Goal: Task Accomplishment & Management: Use online tool/utility

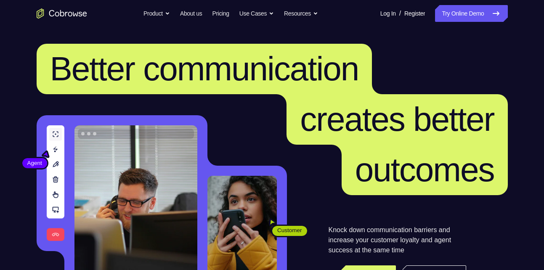
click at [460, 8] on link "Try Online Demo" at bounding box center [471, 13] width 72 height 17
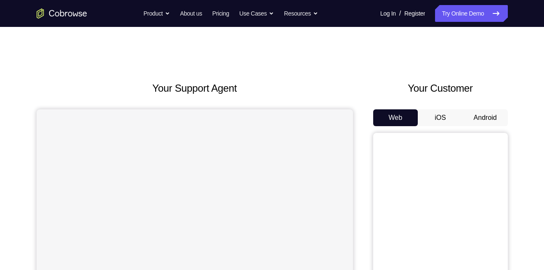
click at [478, 119] on button "Android" at bounding box center [485, 117] width 45 height 17
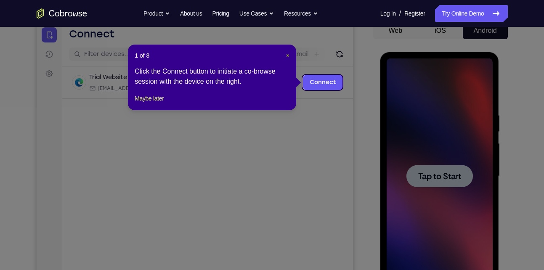
click at [286, 58] on span "×" at bounding box center [287, 55] width 3 height 7
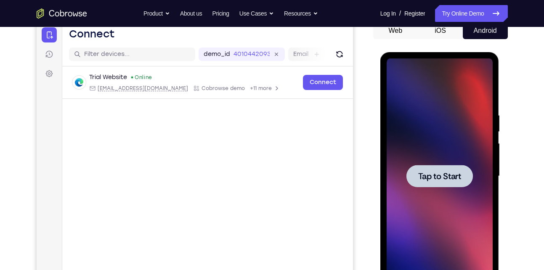
click at [446, 192] on div at bounding box center [440, 176] width 106 height 236
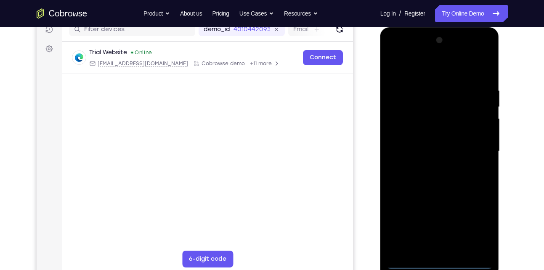
scroll to position [112, 0]
click at [438, 262] on div at bounding box center [440, 151] width 106 height 236
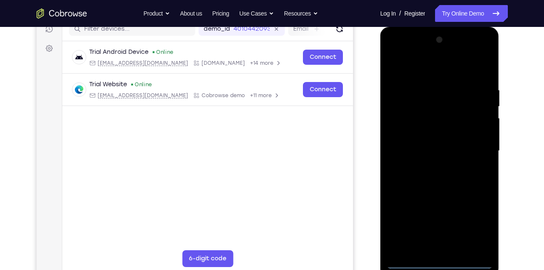
click at [473, 227] on div at bounding box center [440, 151] width 106 height 236
click at [425, 77] on div at bounding box center [440, 151] width 106 height 236
click at [470, 143] on div at bounding box center [440, 151] width 106 height 236
click at [431, 167] on div at bounding box center [440, 151] width 106 height 236
click at [422, 144] on div at bounding box center [440, 151] width 106 height 236
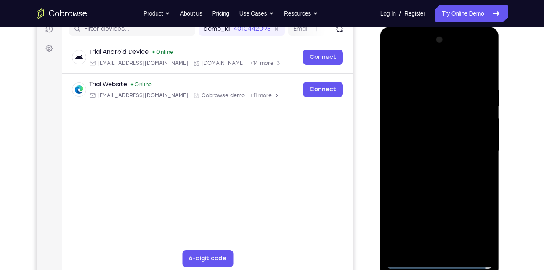
click at [420, 118] on div at bounding box center [440, 151] width 106 height 236
click at [425, 135] on div at bounding box center [440, 151] width 106 height 236
click at [426, 152] on div at bounding box center [440, 151] width 106 height 236
click at [427, 174] on div at bounding box center [440, 151] width 106 height 236
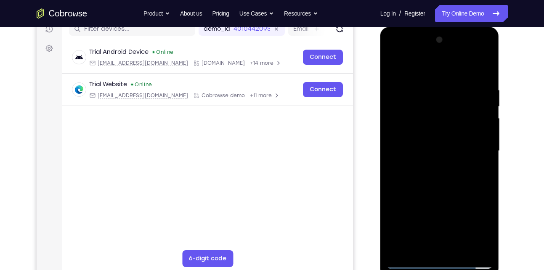
click at [427, 174] on div at bounding box center [440, 151] width 106 height 236
click at [439, 188] on div at bounding box center [440, 151] width 106 height 236
click at [460, 251] on div at bounding box center [440, 151] width 106 height 236
click at [441, 194] on div at bounding box center [440, 151] width 106 height 236
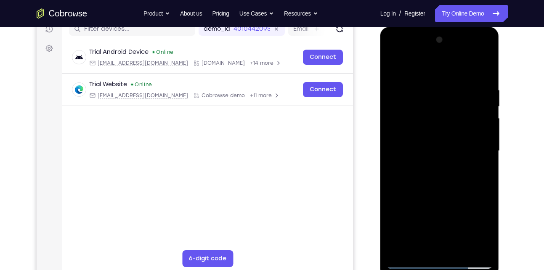
click at [430, 133] on div at bounding box center [440, 151] width 106 height 236
click at [396, 67] on div at bounding box center [440, 151] width 106 height 236
click at [425, 164] on div at bounding box center [440, 151] width 106 height 236
click at [415, 242] on div at bounding box center [440, 151] width 106 height 236
click at [429, 172] on div at bounding box center [440, 151] width 106 height 236
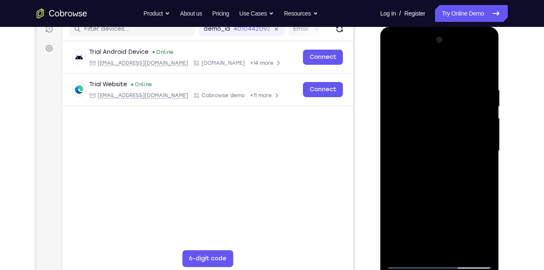
click at [390, 72] on div at bounding box center [440, 151] width 106 height 236
click at [391, 71] on div at bounding box center [440, 151] width 106 height 236
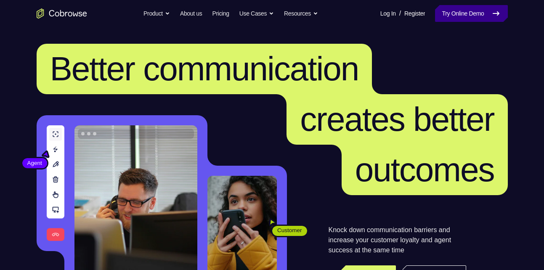
click at [450, 17] on link "Try Online Demo" at bounding box center [471, 13] width 72 height 17
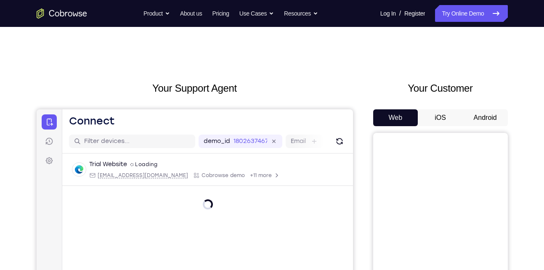
click at [495, 113] on button "Android" at bounding box center [485, 117] width 45 height 17
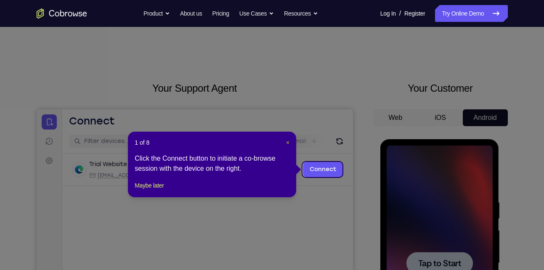
click at [287, 142] on span "×" at bounding box center [287, 142] width 3 height 7
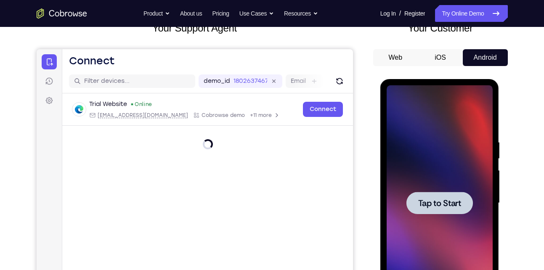
scroll to position [61, 0]
click at [441, 196] on div at bounding box center [439, 202] width 66 height 22
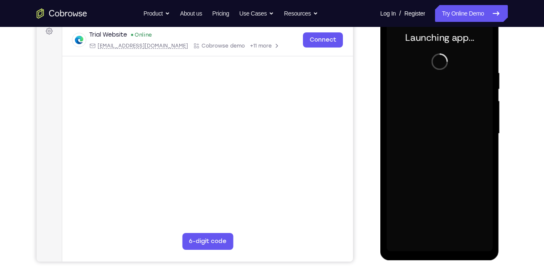
scroll to position [131, 0]
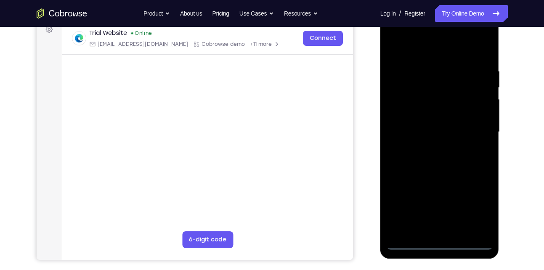
click at [440, 240] on div at bounding box center [440, 132] width 106 height 236
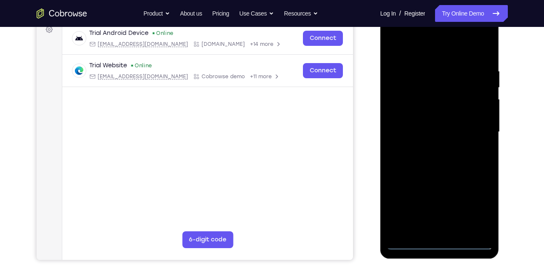
click at [437, 242] on div at bounding box center [440, 132] width 106 height 236
click at [472, 212] on div at bounding box center [440, 132] width 106 height 236
click at [417, 50] on div at bounding box center [440, 132] width 106 height 236
click at [474, 128] on div at bounding box center [440, 132] width 106 height 236
click at [430, 151] on div at bounding box center [440, 132] width 106 height 236
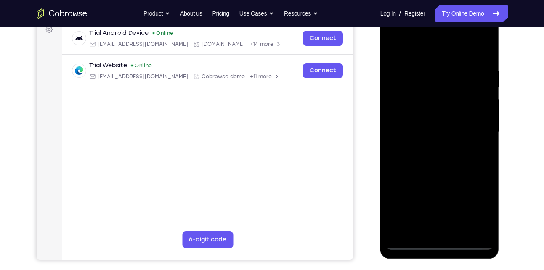
click at [399, 126] on div at bounding box center [440, 132] width 106 height 236
click at [399, 109] on div at bounding box center [440, 132] width 106 height 236
click at [435, 136] on div at bounding box center [440, 132] width 106 height 236
click at [432, 157] on div at bounding box center [440, 132] width 106 height 236
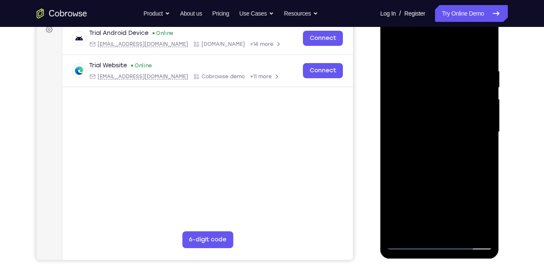
click at [432, 157] on div at bounding box center [440, 132] width 106 height 236
click at [441, 170] on div at bounding box center [440, 132] width 106 height 236
click at [453, 72] on div at bounding box center [440, 132] width 106 height 236
click at [475, 104] on div at bounding box center [440, 132] width 106 height 236
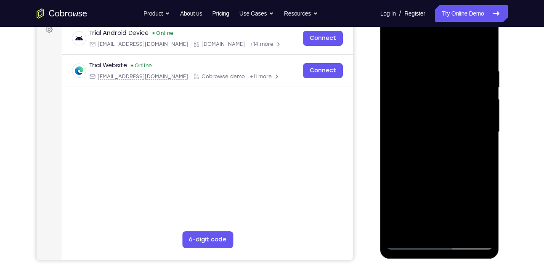
click at [475, 104] on div at bounding box center [440, 132] width 106 height 236
click at [484, 52] on div at bounding box center [440, 132] width 106 height 236
click at [460, 233] on div at bounding box center [440, 132] width 106 height 236
click at [439, 176] on div at bounding box center [440, 132] width 106 height 236
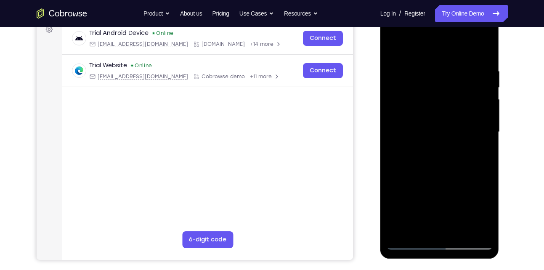
drag, startPoint x: 433, startPoint y: 199, endPoint x: 435, endPoint y: 208, distance: 9.8
click at [435, 208] on div at bounding box center [440, 132] width 106 height 236
click at [430, 148] on div at bounding box center [440, 132] width 106 height 236
click at [414, 226] on div at bounding box center [440, 132] width 106 height 236
click at [436, 154] on div at bounding box center [440, 132] width 106 height 236
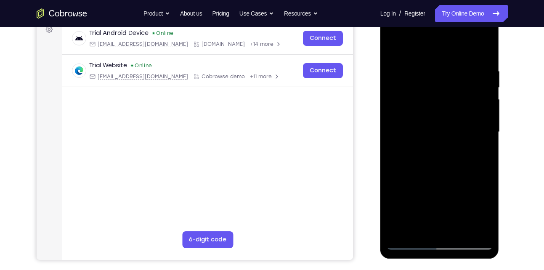
click at [389, 50] on div at bounding box center [440, 132] width 106 height 236
click at [427, 66] on div at bounding box center [440, 132] width 106 height 236
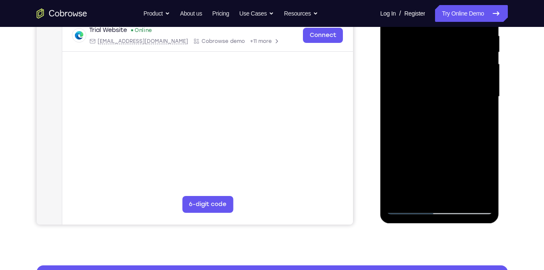
scroll to position [167, 0]
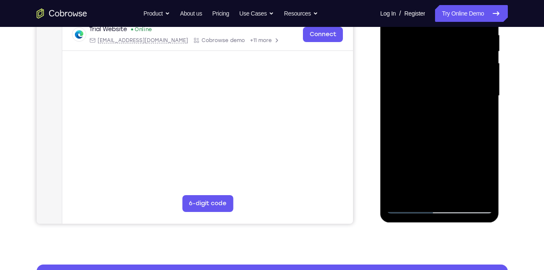
click at [473, 190] on div at bounding box center [440, 96] width 106 height 236
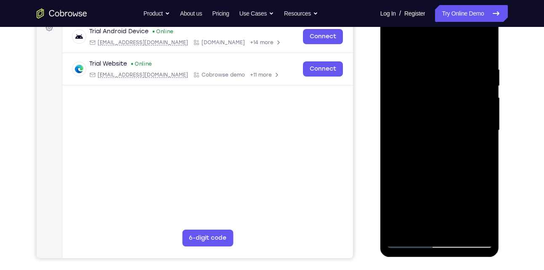
scroll to position [132, 0]
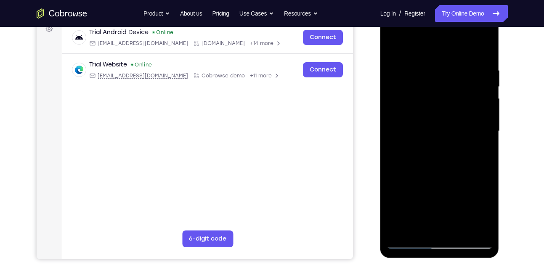
click at [486, 52] on div at bounding box center [440, 131] width 106 height 236
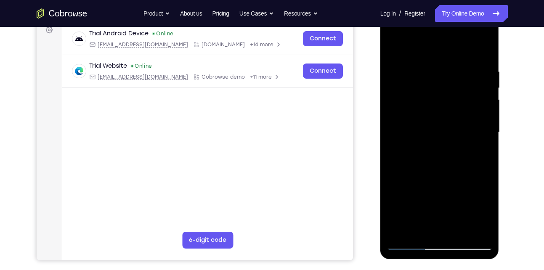
scroll to position [128, 0]
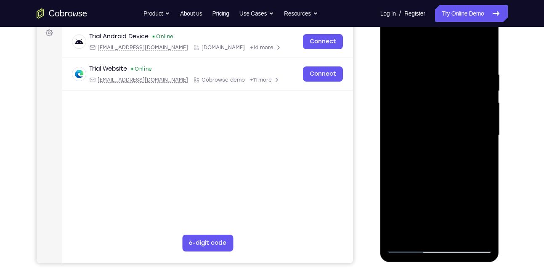
drag, startPoint x: 435, startPoint y: 86, endPoint x: 431, endPoint y: 149, distance: 62.8
click at [431, 149] on div at bounding box center [440, 136] width 106 height 236
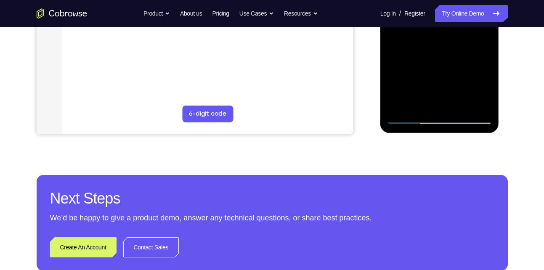
scroll to position [258, 0]
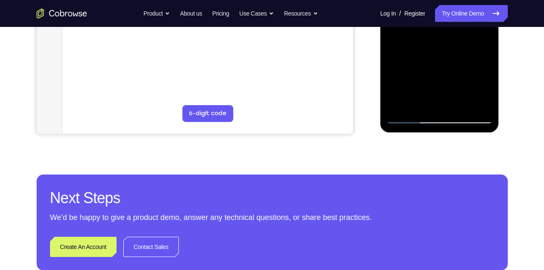
click at [486, 104] on div at bounding box center [440, 6] width 106 height 236
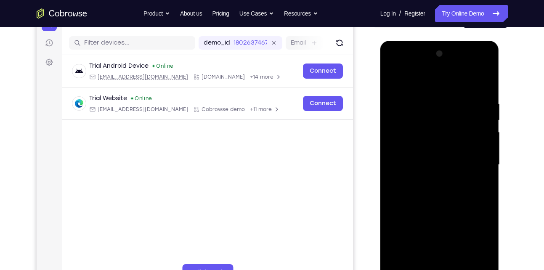
scroll to position [98, 0]
click at [425, 106] on div at bounding box center [440, 166] width 106 height 236
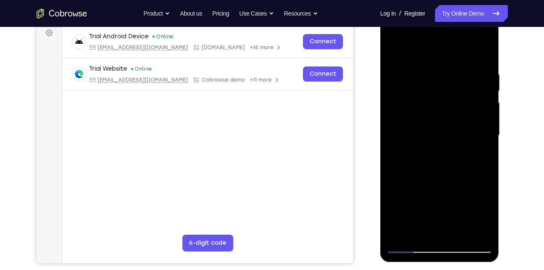
scroll to position [135, 0]
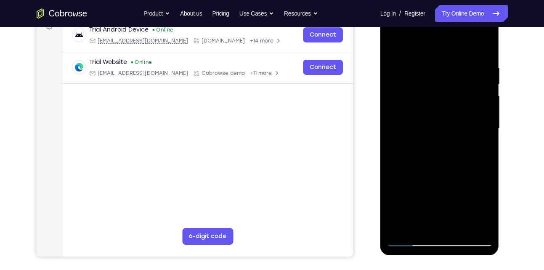
click at [470, 225] on div at bounding box center [440, 129] width 106 height 236
click at [487, 176] on div at bounding box center [440, 129] width 106 height 236
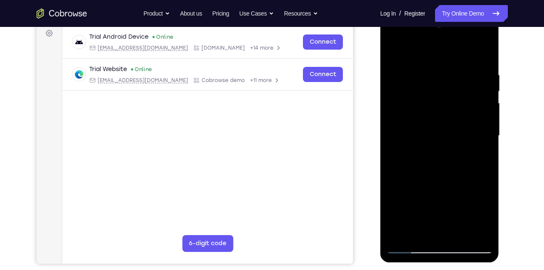
scroll to position [128, 0]
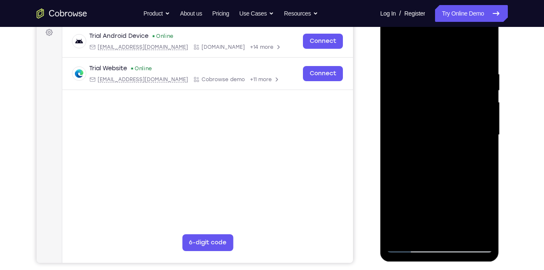
click at [476, 160] on div at bounding box center [440, 135] width 106 height 236
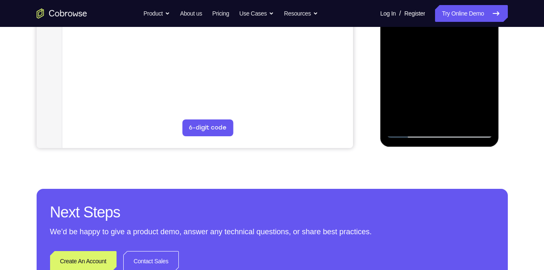
scroll to position [253, 0]
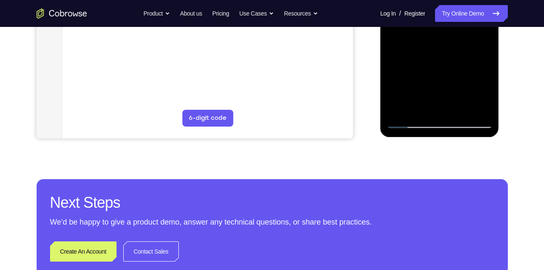
click at [471, 106] on div at bounding box center [440, 11] width 106 height 236
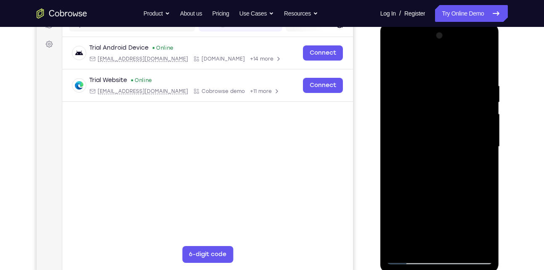
scroll to position [114, 0]
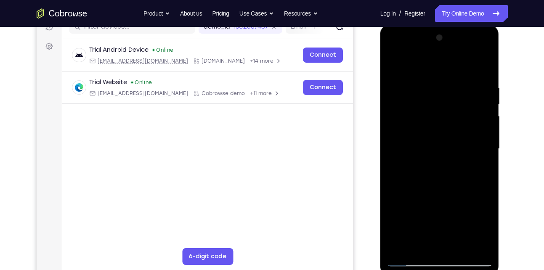
click at [483, 95] on div at bounding box center [440, 149] width 106 height 236
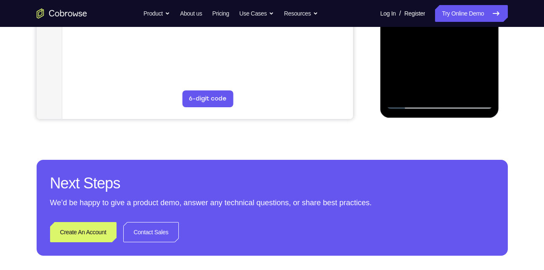
scroll to position [283, 0]
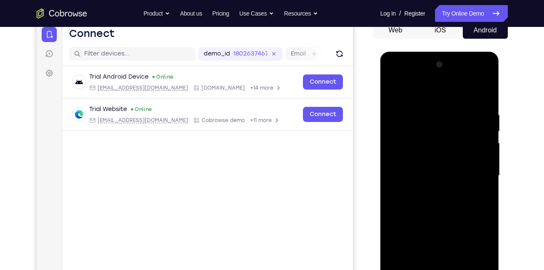
scroll to position [87, 0]
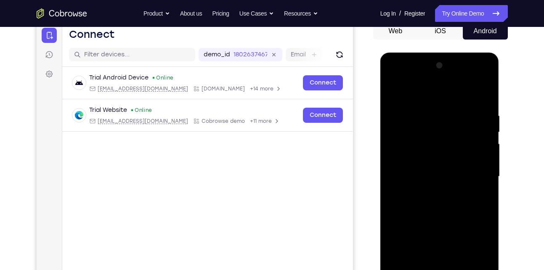
click at [481, 99] on div at bounding box center [440, 177] width 106 height 236
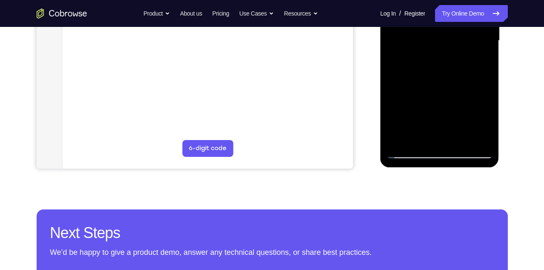
scroll to position [234, 0]
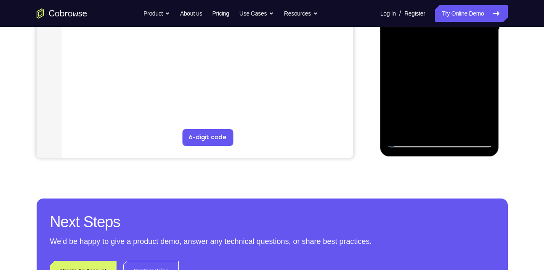
click at [462, 124] on div at bounding box center [440, 30] width 106 height 236
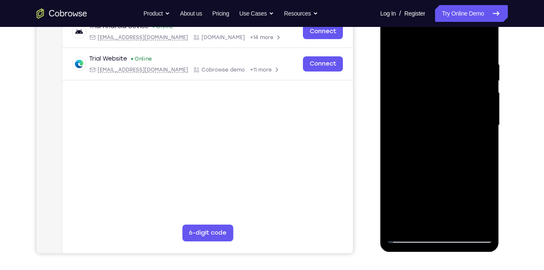
scroll to position [138, 0]
click at [438, 98] on div at bounding box center [440, 126] width 106 height 236
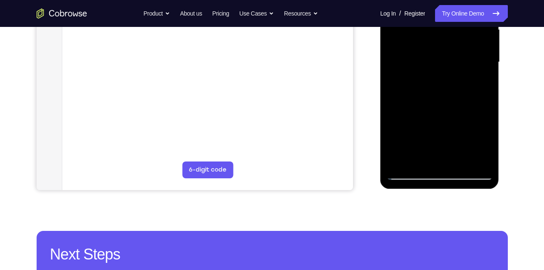
scroll to position [202, 0]
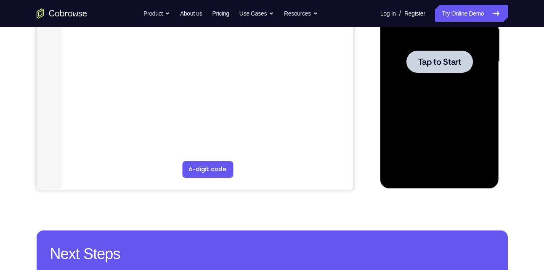
click at [420, 81] on div at bounding box center [440, 62] width 106 height 236
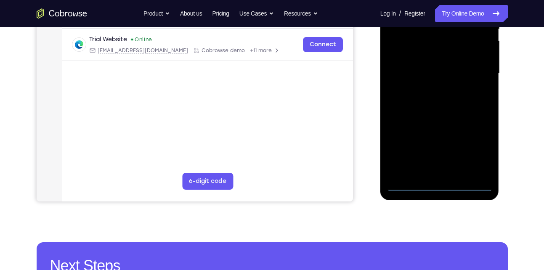
scroll to position [200, 0]
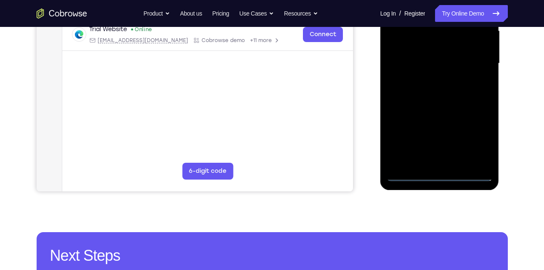
click at [436, 174] on div at bounding box center [440, 64] width 106 height 236
click at [484, 138] on div at bounding box center [440, 64] width 106 height 236
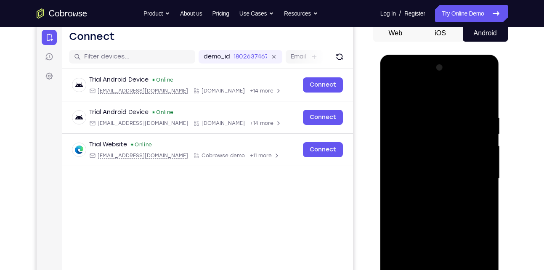
scroll to position [84, 0]
click at [420, 101] on div at bounding box center [440, 179] width 106 height 236
click at [472, 172] on div at bounding box center [440, 179] width 106 height 236
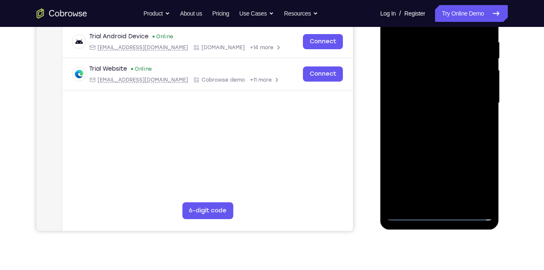
scroll to position [162, 0]
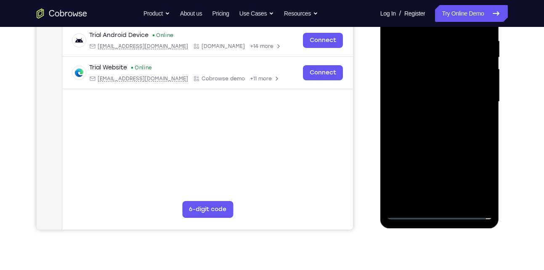
click at [429, 116] on div at bounding box center [440, 102] width 106 height 236
click at [425, 89] on div at bounding box center [440, 102] width 106 height 236
click at [410, 84] on div at bounding box center [440, 102] width 106 height 236
click at [414, 96] on div at bounding box center [440, 102] width 106 height 236
click at [412, 122] on div at bounding box center [440, 102] width 106 height 236
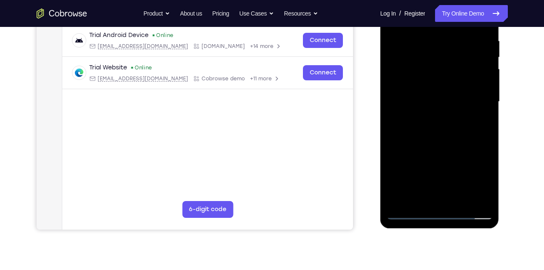
click at [409, 127] on div at bounding box center [440, 102] width 106 height 236
click at [410, 107] on div at bounding box center [440, 102] width 106 height 236
click at [405, 124] on div at bounding box center [440, 102] width 106 height 236
click at [448, 124] on div at bounding box center [440, 102] width 106 height 236
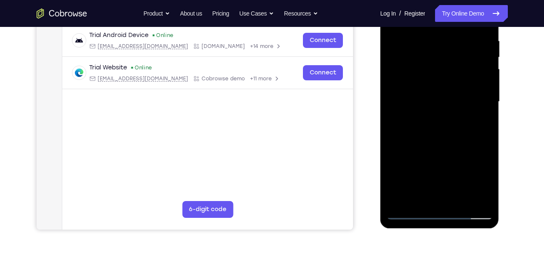
click at [430, 143] on div at bounding box center [440, 102] width 106 height 236
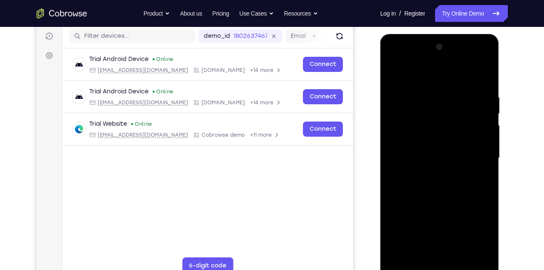
scroll to position [103, 0]
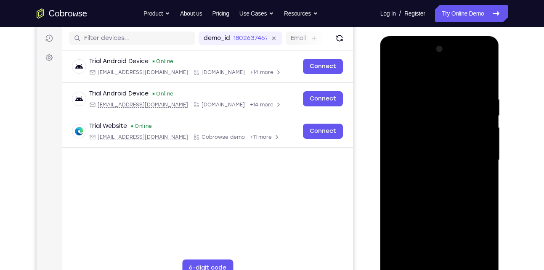
click at [430, 99] on div at bounding box center [440, 160] width 106 height 236
click at [478, 179] on div at bounding box center [440, 160] width 106 height 236
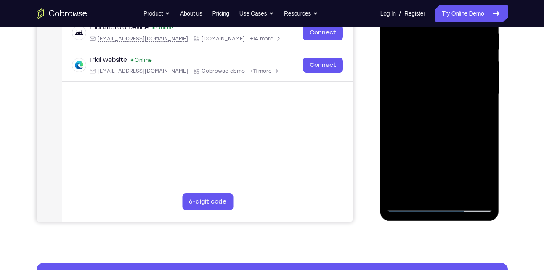
scroll to position [170, 0]
click at [408, 204] on div at bounding box center [440, 94] width 106 height 236
click at [454, 190] on div at bounding box center [440, 94] width 106 height 236
click at [407, 139] on div at bounding box center [440, 94] width 106 height 236
click at [418, 89] on div at bounding box center [440, 94] width 106 height 236
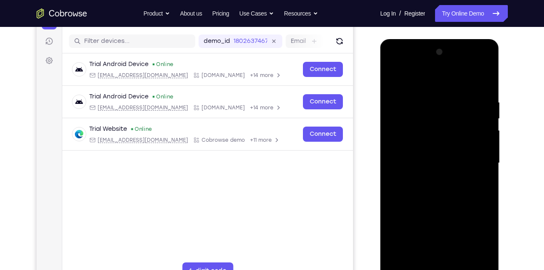
scroll to position [96, 0]
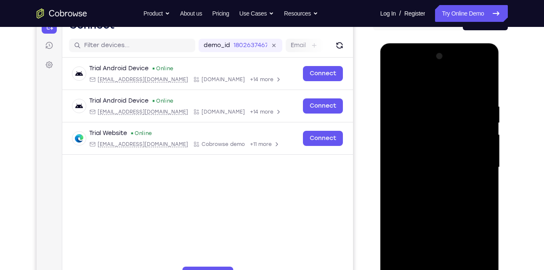
click at [385, 83] on div at bounding box center [439, 168] width 119 height 251
click at [390, 83] on div at bounding box center [440, 168] width 106 height 236
click at [395, 82] on div at bounding box center [440, 168] width 106 height 236
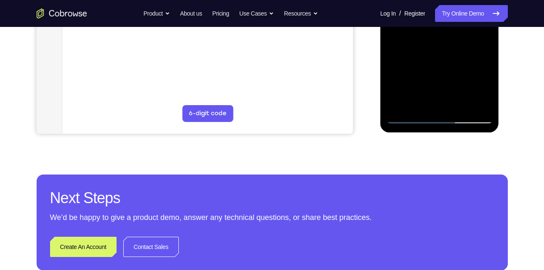
scroll to position [258, 0]
click at [458, 109] on div at bounding box center [440, 6] width 106 height 236
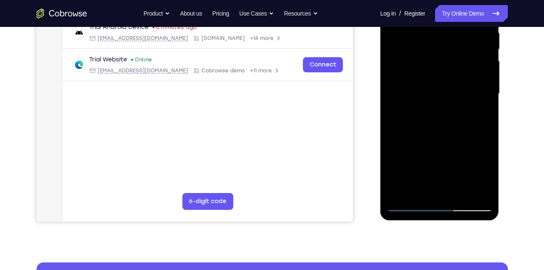
scroll to position [169, 0]
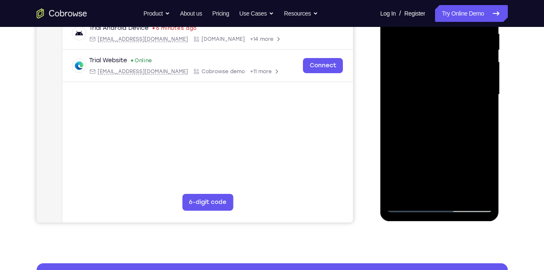
click at [421, 73] on div at bounding box center [440, 95] width 106 height 236
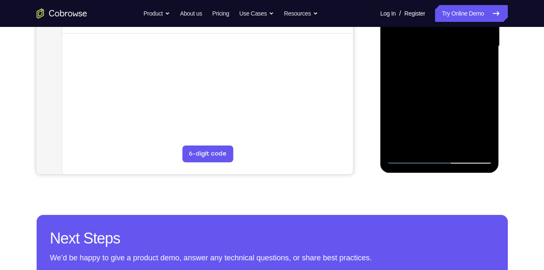
scroll to position [213, 0]
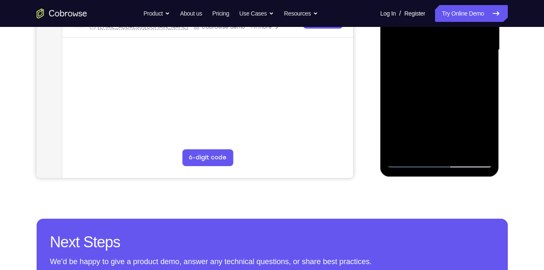
click at [479, 72] on div at bounding box center [440, 50] width 106 height 236
click at [475, 74] on div at bounding box center [440, 50] width 106 height 236
click at [477, 73] on div at bounding box center [440, 50] width 106 height 236
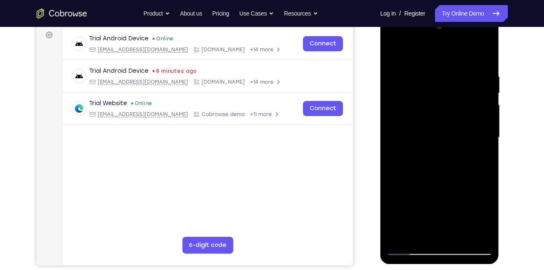
scroll to position [125, 0]
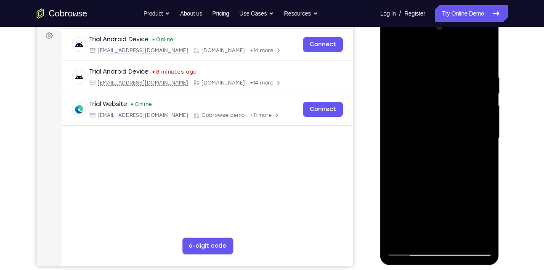
click at [390, 56] on div at bounding box center [440, 139] width 106 height 236
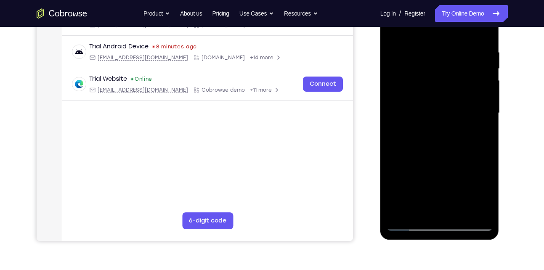
scroll to position [151, 0]
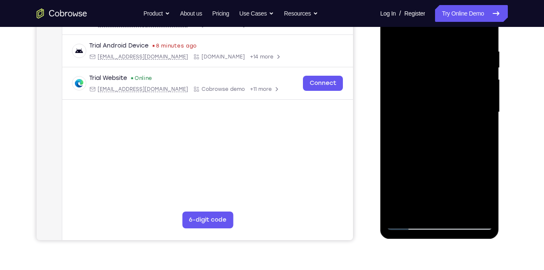
click at [414, 104] on div at bounding box center [440, 113] width 106 height 236
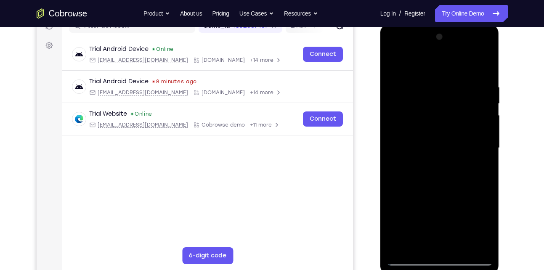
scroll to position [114, 0]
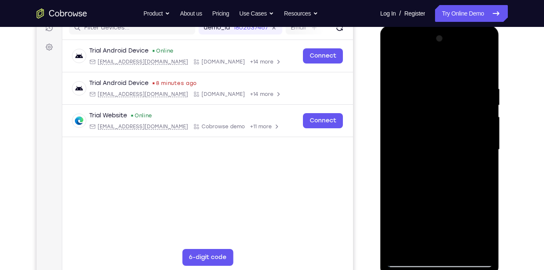
click at [393, 66] on div at bounding box center [440, 150] width 106 height 236
click at [394, 122] on div at bounding box center [440, 150] width 106 height 236
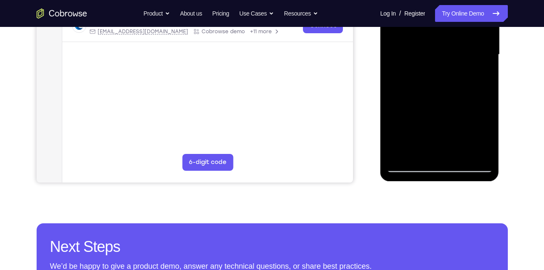
scroll to position [209, 0]
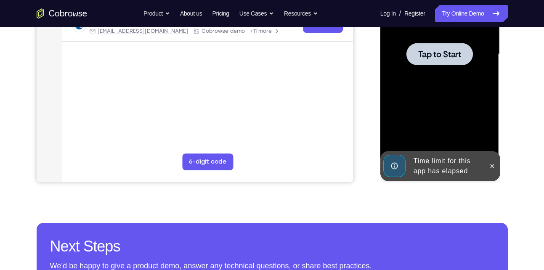
click at [419, 61] on div at bounding box center [439, 54] width 66 height 22
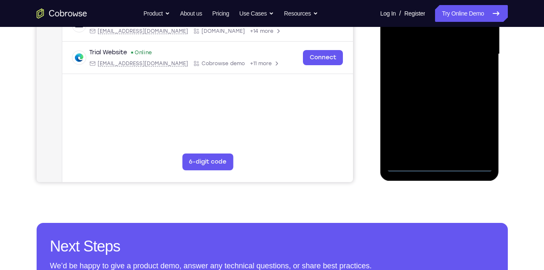
click at [441, 165] on div at bounding box center [440, 54] width 106 height 236
click at [469, 131] on div at bounding box center [440, 54] width 106 height 236
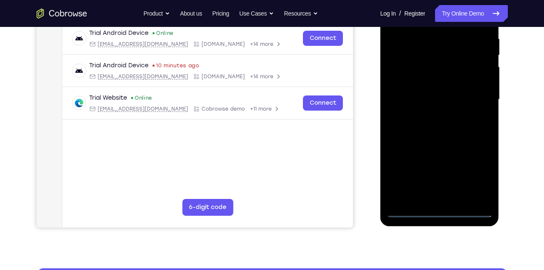
scroll to position [164, 0]
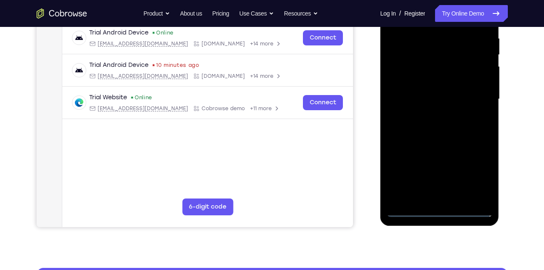
click at [477, 169] on div at bounding box center [440, 99] width 106 height 236
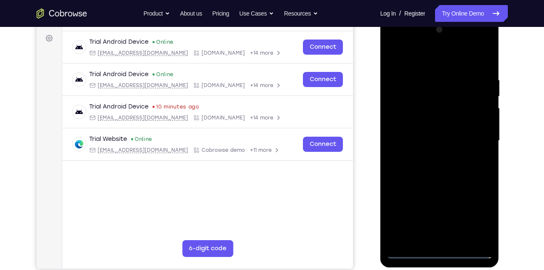
scroll to position [122, 0]
click at [419, 60] on div at bounding box center [440, 142] width 106 height 236
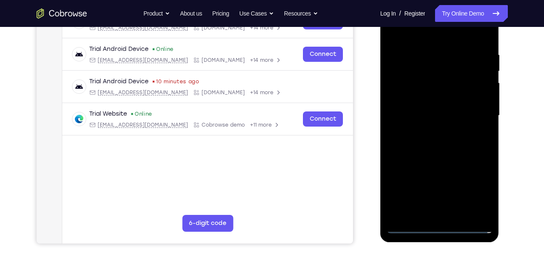
scroll to position [148, 0]
click at [472, 114] on div at bounding box center [440, 115] width 106 height 236
click at [434, 127] on div at bounding box center [440, 115] width 106 height 236
click at [422, 109] on div at bounding box center [440, 115] width 106 height 236
click at [406, 93] on div at bounding box center [440, 115] width 106 height 236
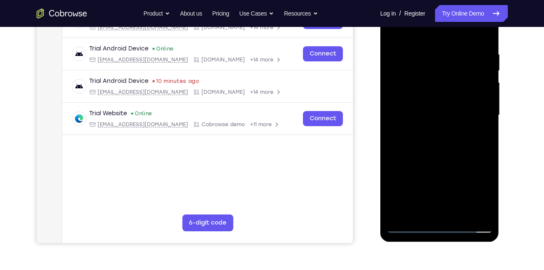
click at [445, 115] on div at bounding box center [440, 115] width 106 height 236
click at [400, 144] on div at bounding box center [440, 115] width 106 height 236
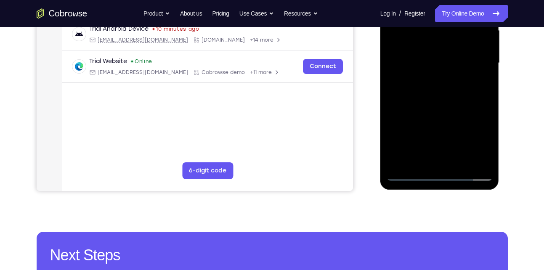
scroll to position [201, 0]
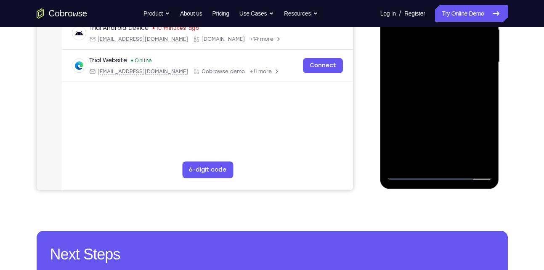
click at [444, 99] on div at bounding box center [440, 62] width 106 height 236
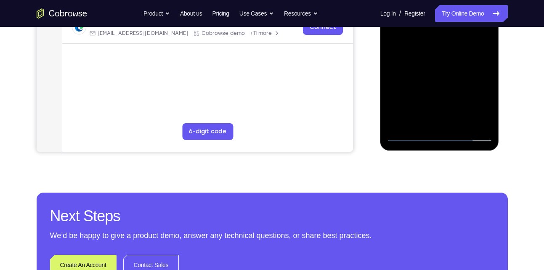
scroll to position [240, 0]
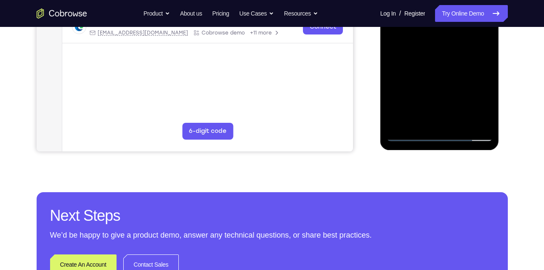
click at [458, 121] on div at bounding box center [440, 24] width 106 height 236
click at [437, 73] on div at bounding box center [440, 24] width 106 height 236
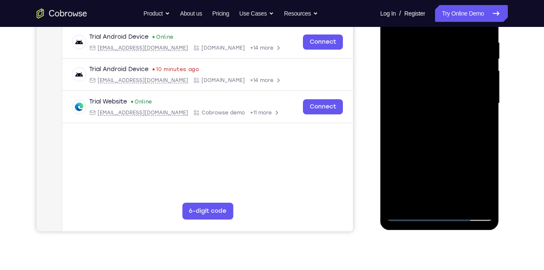
scroll to position [159, 0]
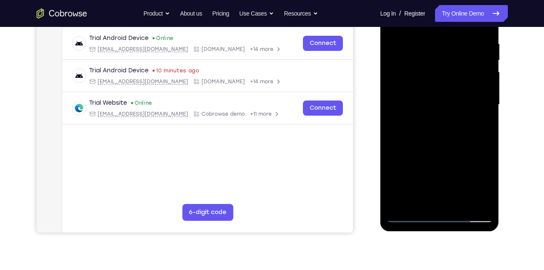
click at [432, 80] on div at bounding box center [440, 105] width 106 height 236
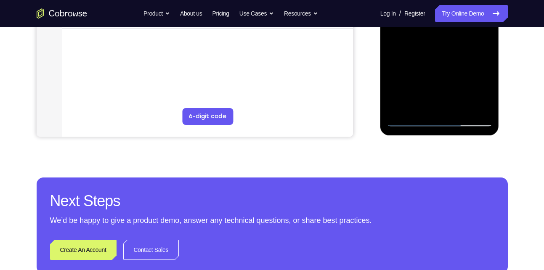
scroll to position [255, 0]
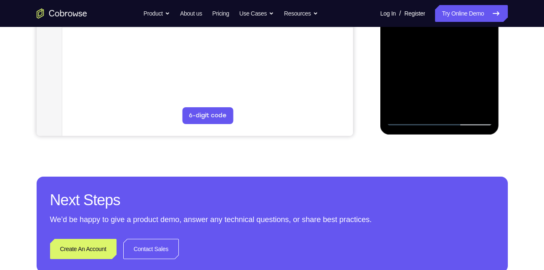
click at [406, 120] on div at bounding box center [440, 8] width 106 height 236
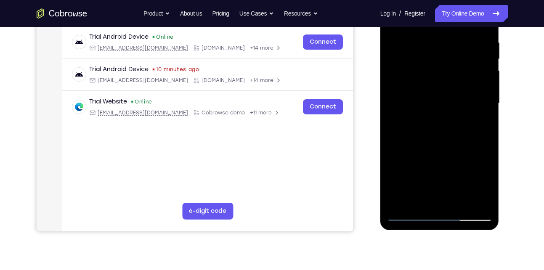
scroll to position [158, 0]
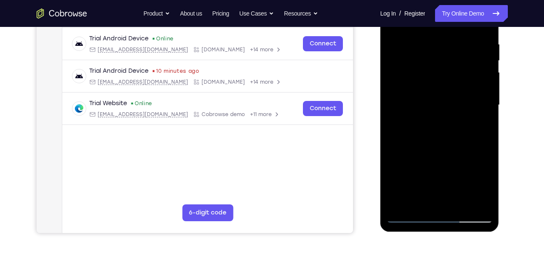
click at [414, 98] on div at bounding box center [440, 105] width 106 height 236
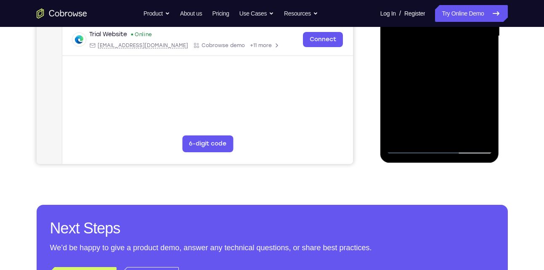
scroll to position [228, 0]
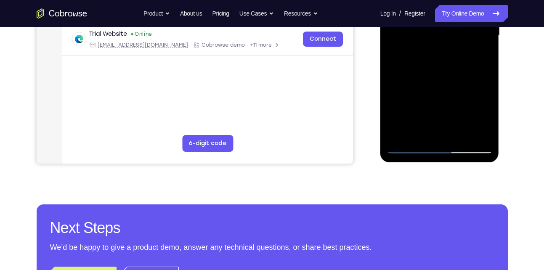
click at [475, 55] on div at bounding box center [440, 36] width 106 height 236
click at [480, 60] on div at bounding box center [440, 36] width 106 height 236
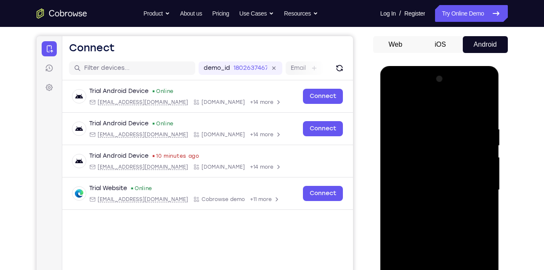
scroll to position [72, 0]
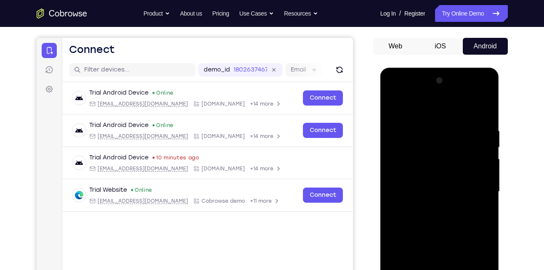
click at [394, 109] on div at bounding box center [440, 192] width 106 height 236
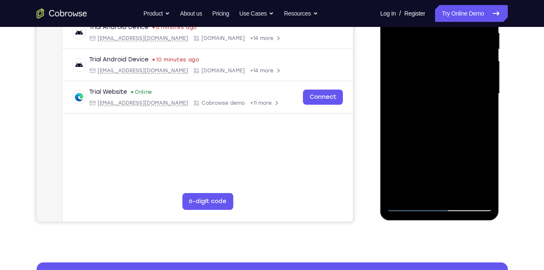
scroll to position [170, 0]
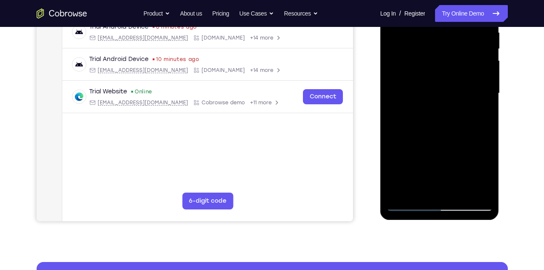
click at [419, 90] on div at bounding box center [440, 94] width 106 height 236
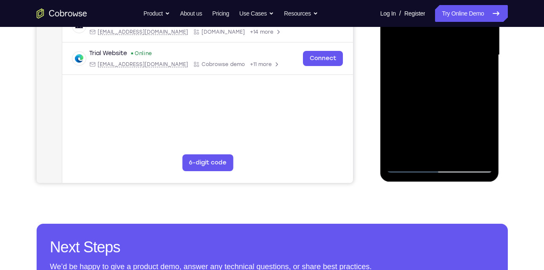
scroll to position [206, 0]
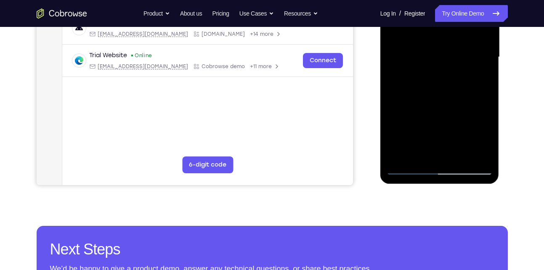
click at [475, 79] on div at bounding box center [440, 57] width 106 height 236
click at [478, 80] on div at bounding box center [440, 57] width 106 height 236
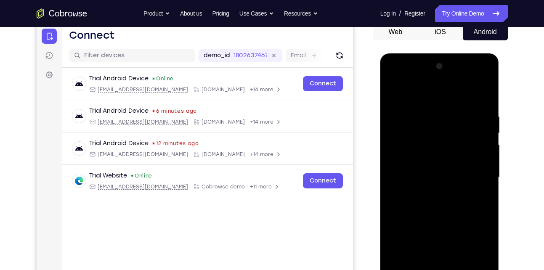
scroll to position [72, 0]
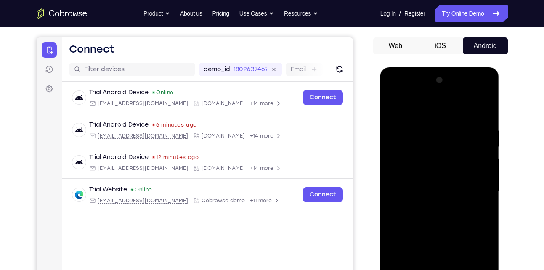
click at [395, 108] on div at bounding box center [440, 192] width 106 height 236
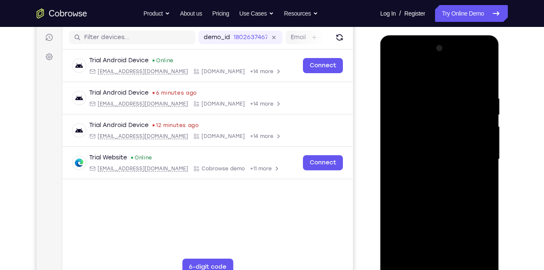
scroll to position [104, 0]
click at [396, 75] on div at bounding box center [440, 160] width 106 height 236
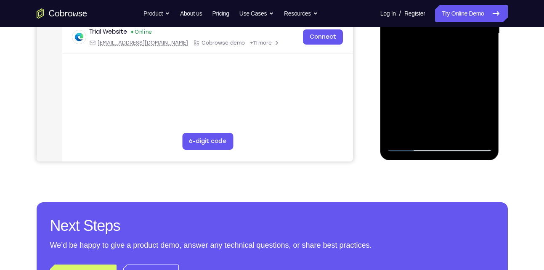
scroll to position [231, 0]
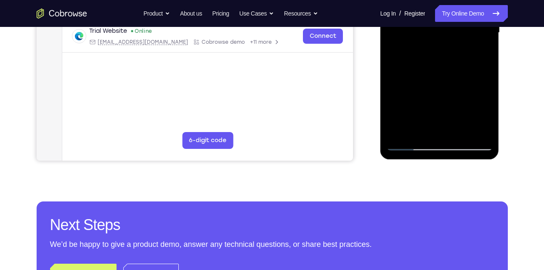
click at [420, 129] on div at bounding box center [440, 33] width 106 height 236
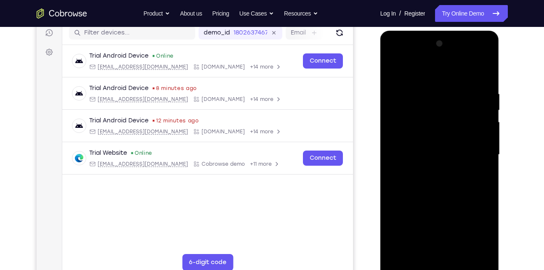
scroll to position [107, 0]
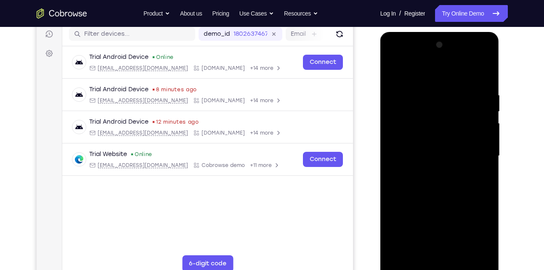
click at [423, 71] on div at bounding box center [440, 156] width 106 height 236
click at [425, 100] on div at bounding box center [440, 156] width 106 height 236
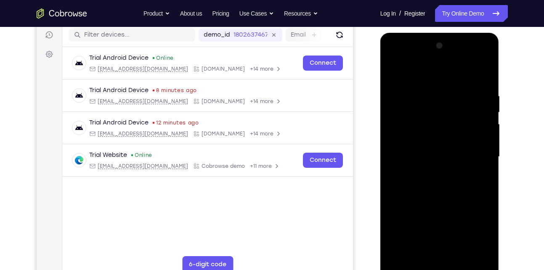
click at [394, 70] on div at bounding box center [440, 157] width 106 height 236
click at [411, 89] on div at bounding box center [440, 157] width 106 height 236
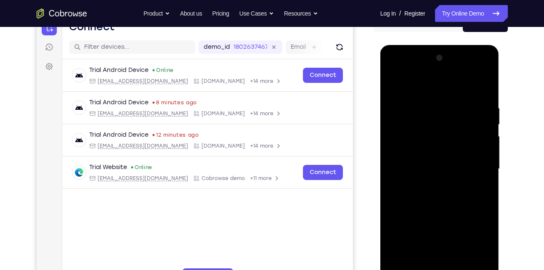
scroll to position [94, 0]
click at [393, 84] on div at bounding box center [440, 170] width 106 height 236
click at [412, 120] on div at bounding box center [440, 170] width 106 height 236
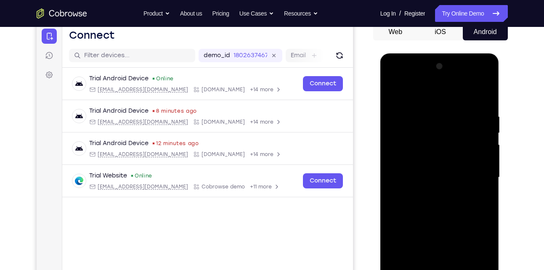
scroll to position [85, 0]
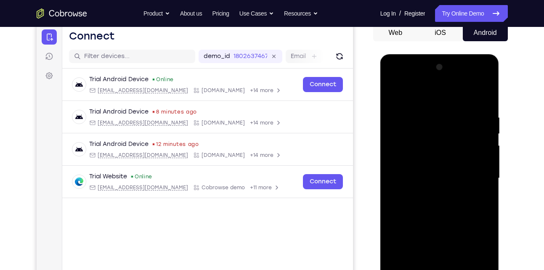
click at [393, 93] on div at bounding box center [440, 179] width 106 height 236
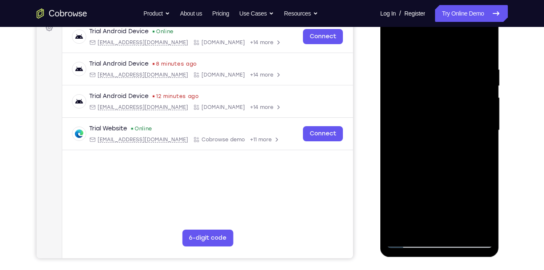
scroll to position [133, 0]
click at [399, 156] on div at bounding box center [440, 130] width 106 height 236
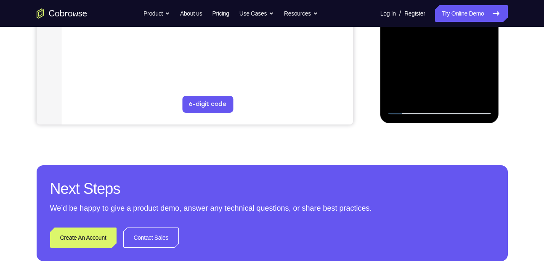
scroll to position [266, 0]
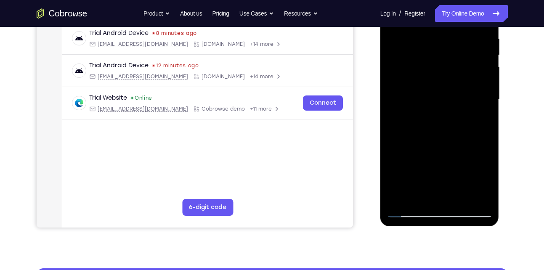
scroll to position [162, 0]
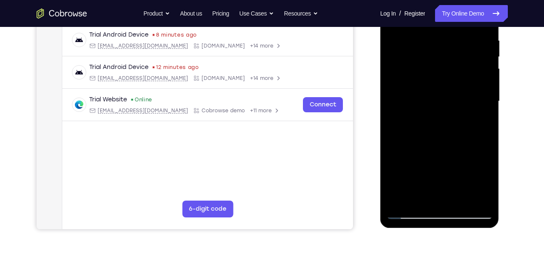
click at [440, 77] on div at bounding box center [440, 102] width 106 height 236
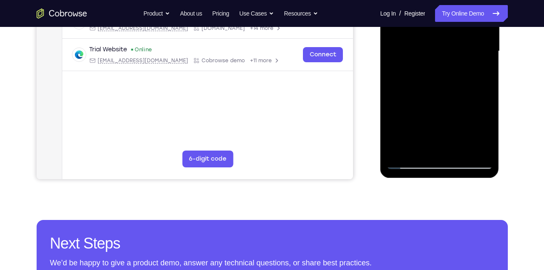
scroll to position [213, 0]
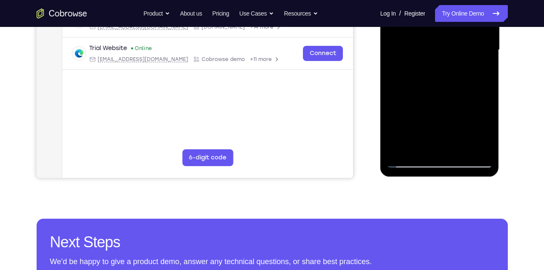
click at [478, 72] on div at bounding box center [440, 50] width 106 height 236
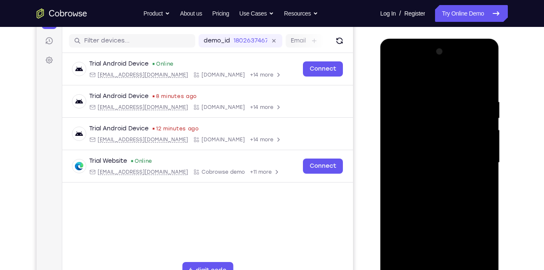
scroll to position [99, 0]
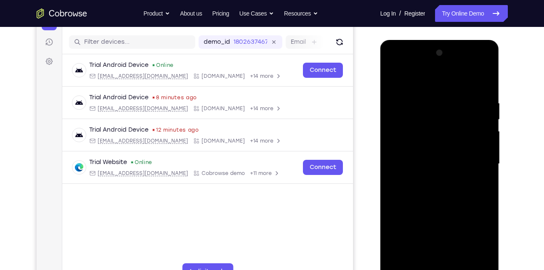
click at [388, 82] on div at bounding box center [440, 164] width 106 height 236
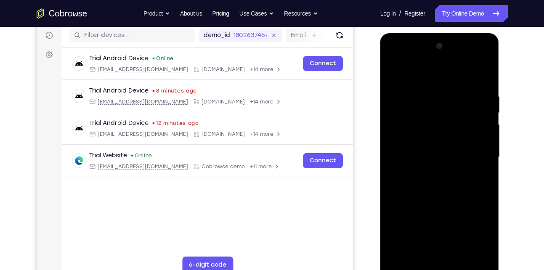
scroll to position [98, 0]
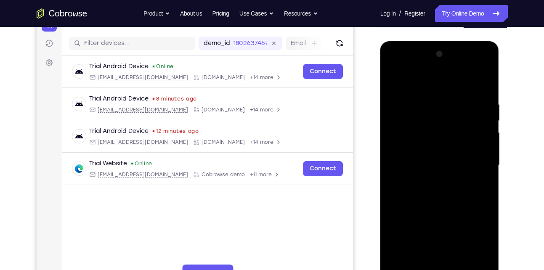
click at [395, 82] on div at bounding box center [440, 166] width 106 height 236
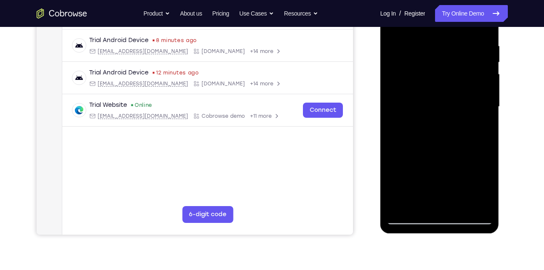
scroll to position [157, 0]
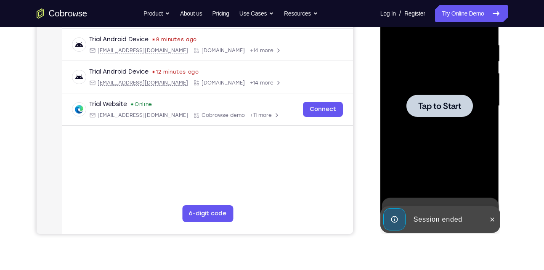
click at [430, 102] on span "Tap to Start" at bounding box center [439, 106] width 43 height 8
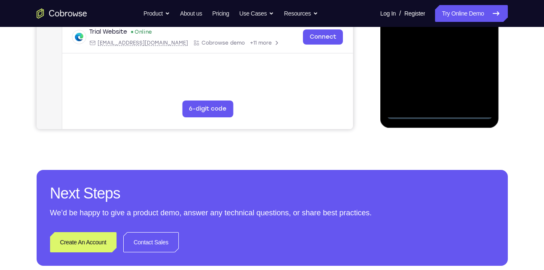
scroll to position [263, 0]
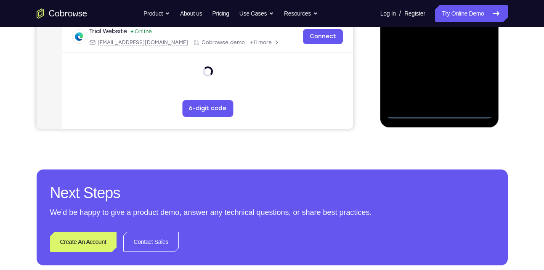
click at [438, 110] on div at bounding box center [440, 1] width 106 height 236
click at [487, 76] on div at bounding box center [440, 1] width 106 height 236
click at [476, 80] on div at bounding box center [440, 1] width 106 height 236
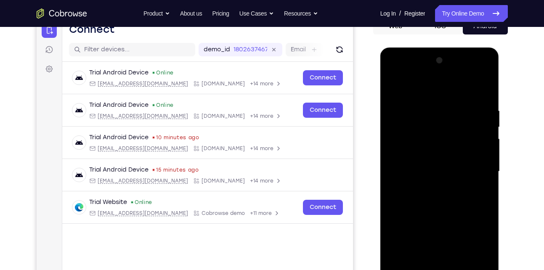
scroll to position [91, 0]
click at [431, 93] on div at bounding box center [440, 172] width 106 height 236
click at [475, 171] on div at bounding box center [440, 172] width 106 height 236
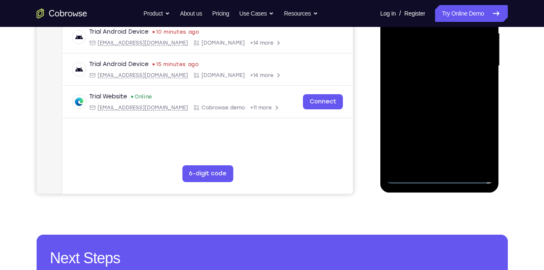
scroll to position [205, 0]
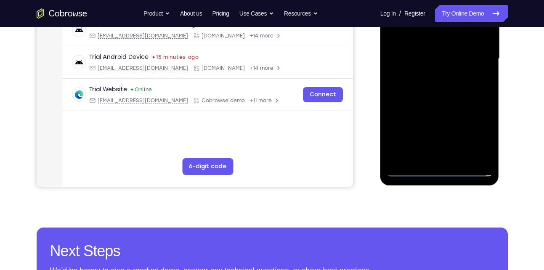
click at [446, 161] on div at bounding box center [440, 59] width 106 height 236
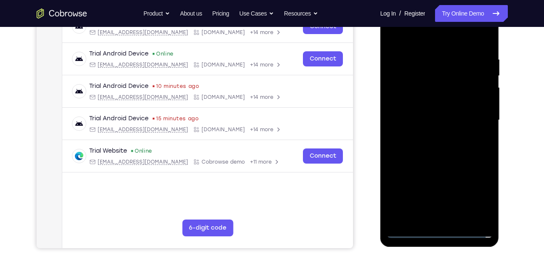
scroll to position [142, 0]
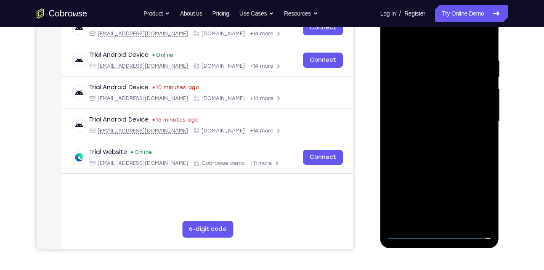
click at [428, 111] on div at bounding box center [440, 122] width 106 height 236
click at [424, 108] on div at bounding box center [440, 122] width 106 height 236
click at [412, 124] on div at bounding box center [440, 122] width 106 height 236
click at [408, 144] on div at bounding box center [440, 122] width 106 height 236
click at [408, 149] on div at bounding box center [440, 122] width 106 height 236
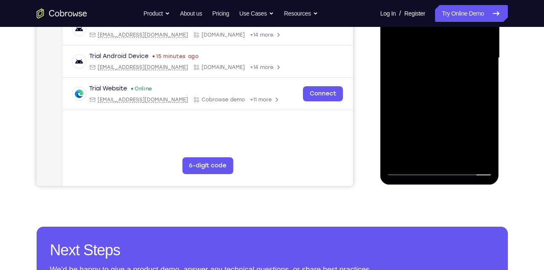
scroll to position [206, 0]
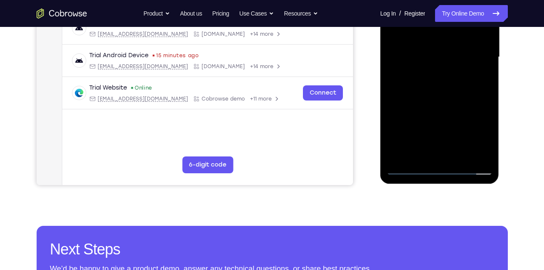
click at [417, 95] on div at bounding box center [440, 57] width 106 height 236
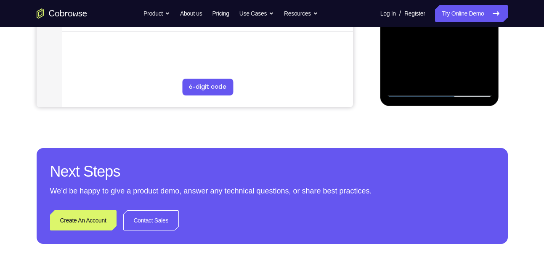
scroll to position [282, 0]
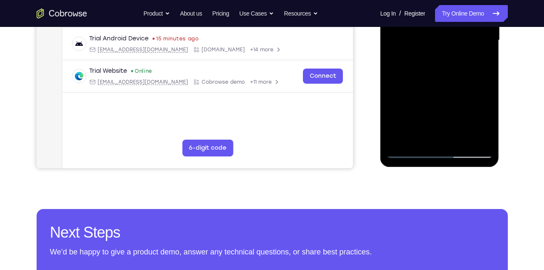
scroll to position [223, 0]
click at [432, 86] on div at bounding box center [440, 41] width 106 height 236
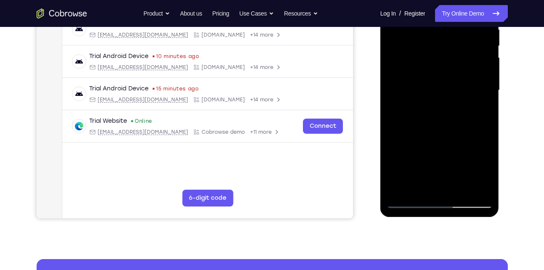
scroll to position [173, 0]
click at [434, 70] on div at bounding box center [440, 91] width 106 height 236
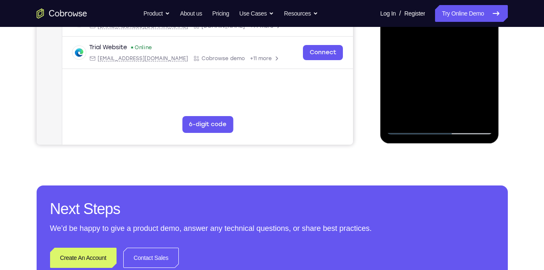
scroll to position [247, 0]
click at [418, 114] on div at bounding box center [440, 17] width 106 height 236
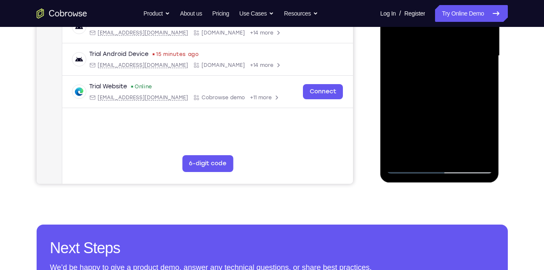
scroll to position [207, 0]
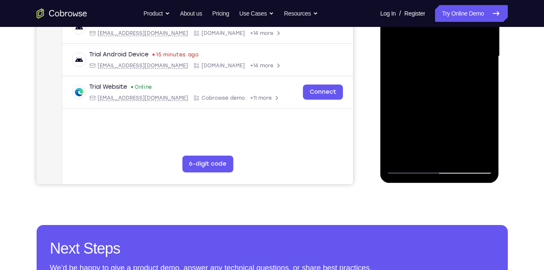
click at [477, 76] on div at bounding box center [440, 57] width 106 height 236
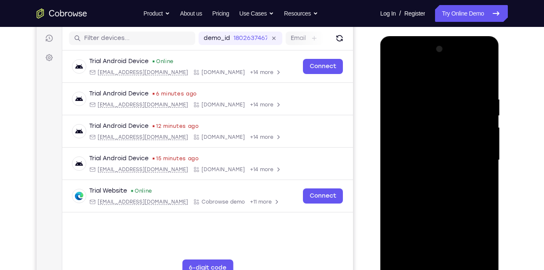
scroll to position [101, 0]
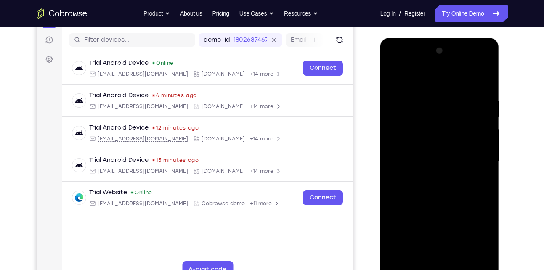
click at [396, 79] on div at bounding box center [440, 162] width 106 height 236
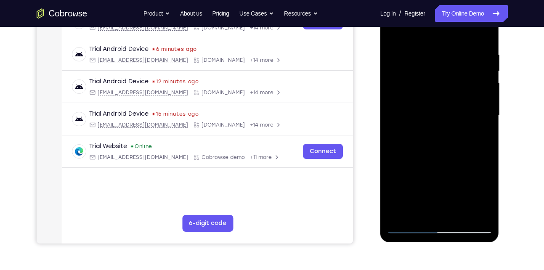
scroll to position [148, 0]
click at [413, 95] on div at bounding box center [440, 115] width 106 height 236
click at [437, 96] on div at bounding box center [440, 115] width 106 height 236
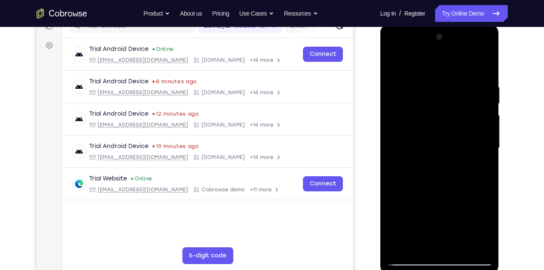
scroll to position [115, 0]
click at [394, 66] on div at bounding box center [440, 149] width 106 height 236
drag, startPoint x: 465, startPoint y: 84, endPoint x: 401, endPoint y: 84, distance: 63.5
click at [401, 84] on div at bounding box center [440, 149] width 106 height 236
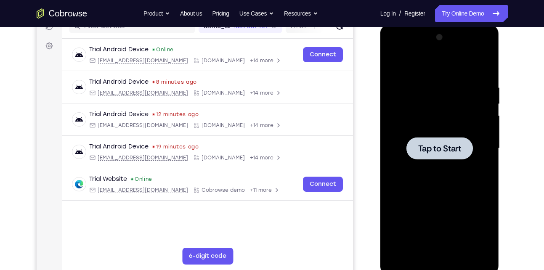
click at [406, 139] on div at bounding box center [440, 149] width 106 height 236
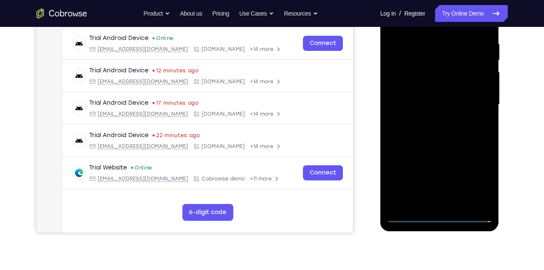
scroll to position [159, 0]
click at [441, 212] on div at bounding box center [440, 105] width 106 height 236
click at [433, 215] on div at bounding box center [440, 105] width 106 height 236
click at [482, 172] on div at bounding box center [440, 105] width 106 height 236
click at [475, 176] on div at bounding box center [440, 105] width 106 height 236
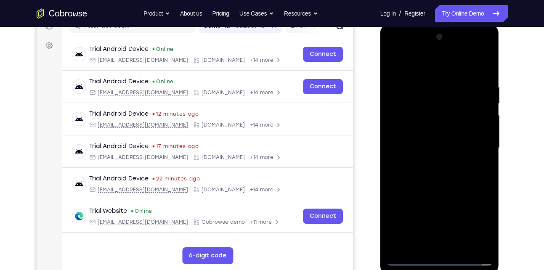
scroll to position [115, 0]
click at [415, 72] on div at bounding box center [440, 149] width 106 height 236
click at [469, 148] on div at bounding box center [440, 149] width 106 height 236
click at [426, 163] on div at bounding box center [440, 149] width 106 height 236
click at [408, 135] on div at bounding box center [440, 149] width 106 height 236
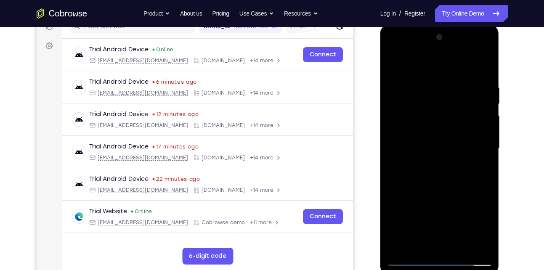
click at [447, 127] on div at bounding box center [440, 149] width 106 height 236
click at [407, 146] on div at bounding box center [440, 149] width 106 height 236
click at [484, 76] on div at bounding box center [440, 149] width 106 height 236
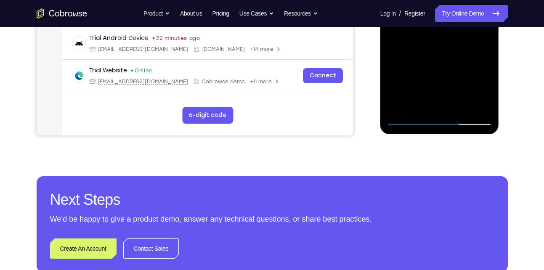
scroll to position [256, 0]
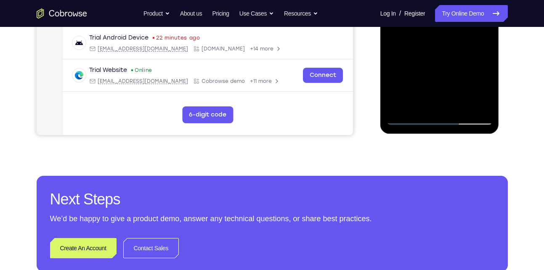
click at [460, 106] on div at bounding box center [440, 7] width 106 height 236
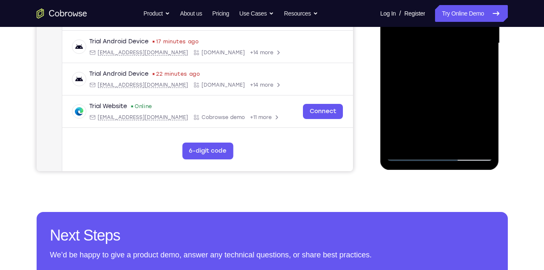
scroll to position [220, 0]
click at [441, 89] on div at bounding box center [440, 44] width 106 height 236
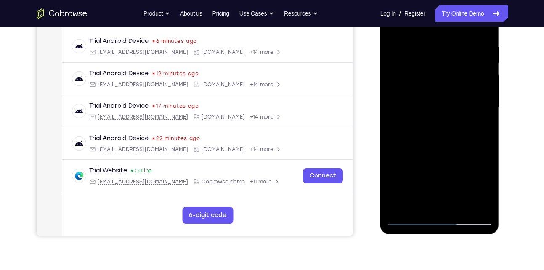
scroll to position [155, 0]
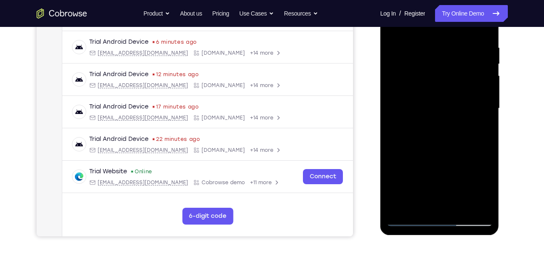
click at [432, 88] on div at bounding box center [440, 109] width 106 height 236
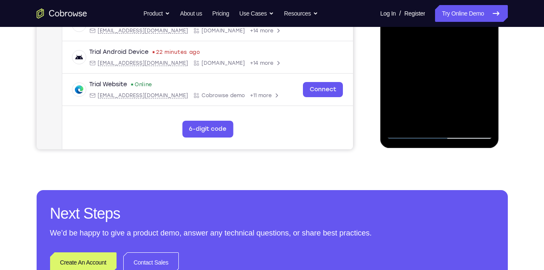
scroll to position [242, 0]
click at [408, 133] on div at bounding box center [440, 21] width 106 height 236
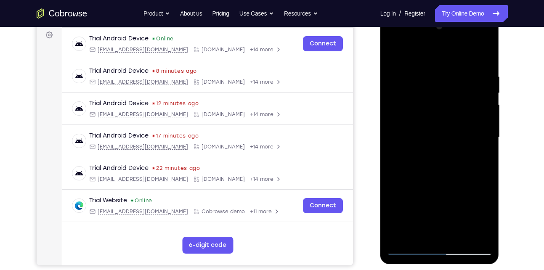
scroll to position [125, 0]
click at [393, 52] on div at bounding box center [440, 138] width 106 height 236
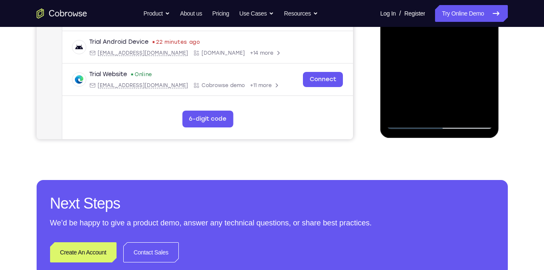
scroll to position [252, 0]
click at [457, 110] on div at bounding box center [440, 11] width 106 height 236
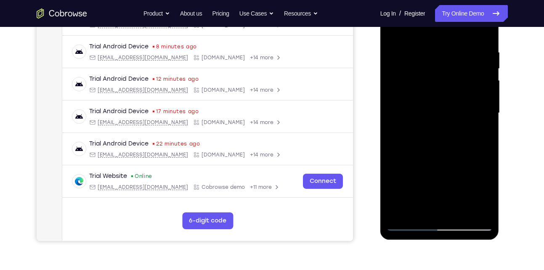
scroll to position [148, 0]
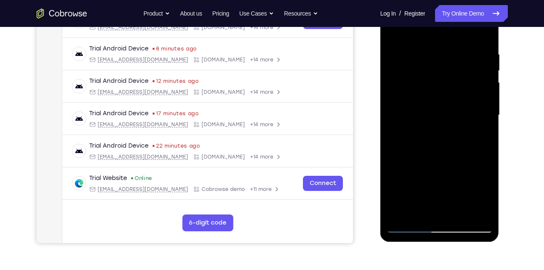
click at [416, 84] on div at bounding box center [440, 115] width 106 height 236
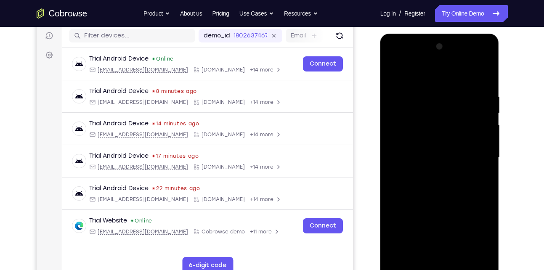
scroll to position [101, 0]
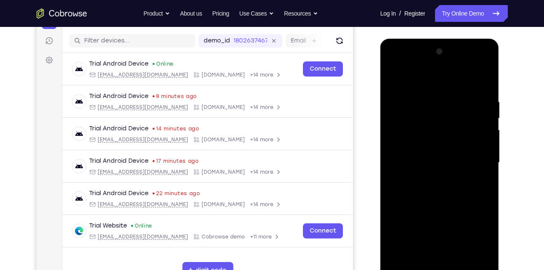
click at [390, 79] on div at bounding box center [440, 163] width 106 height 236
click at [393, 78] on div at bounding box center [440, 163] width 106 height 236
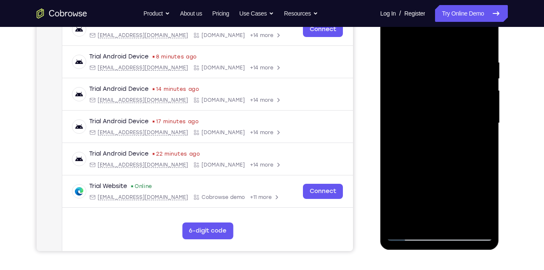
scroll to position [137, 0]
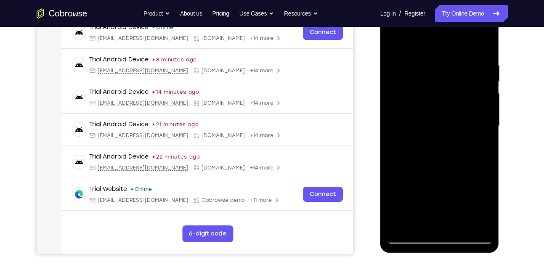
click at [421, 121] on div at bounding box center [440, 126] width 106 height 236
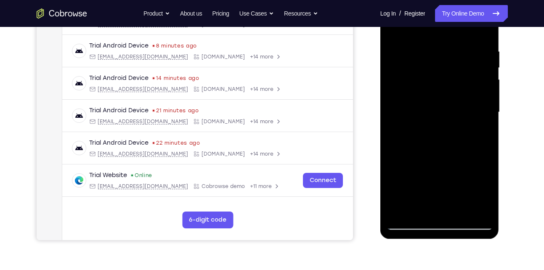
scroll to position [143, 0]
